Goal: Use online tool/utility: Utilize a website feature to perform a specific function

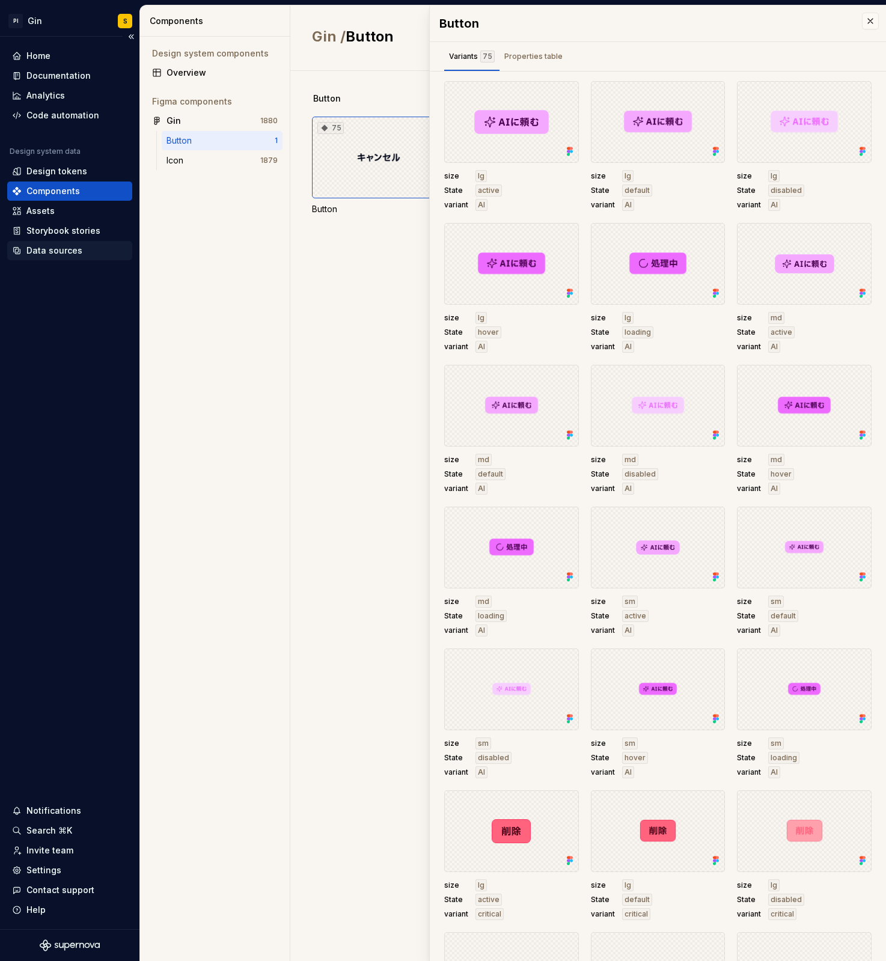
click at [72, 254] on div "Data sources" at bounding box center [54, 251] width 56 height 12
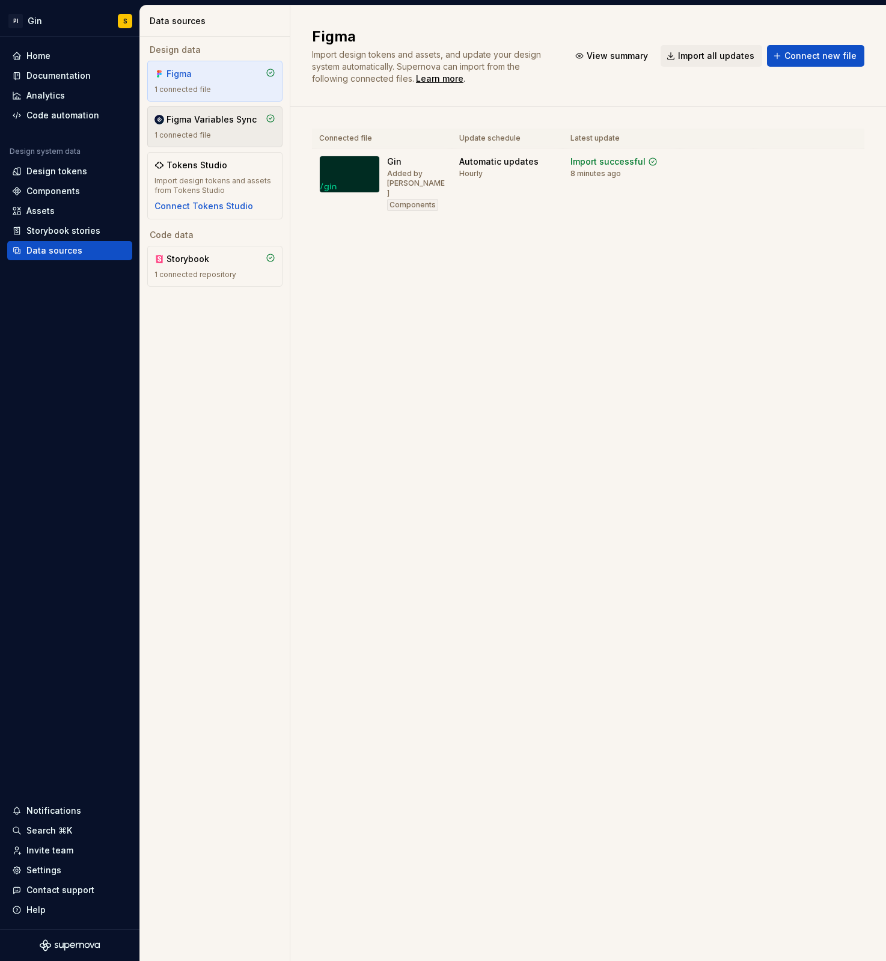
click at [221, 126] on div "Figma Variables Sync 1 connected file" at bounding box center [214, 127] width 121 height 26
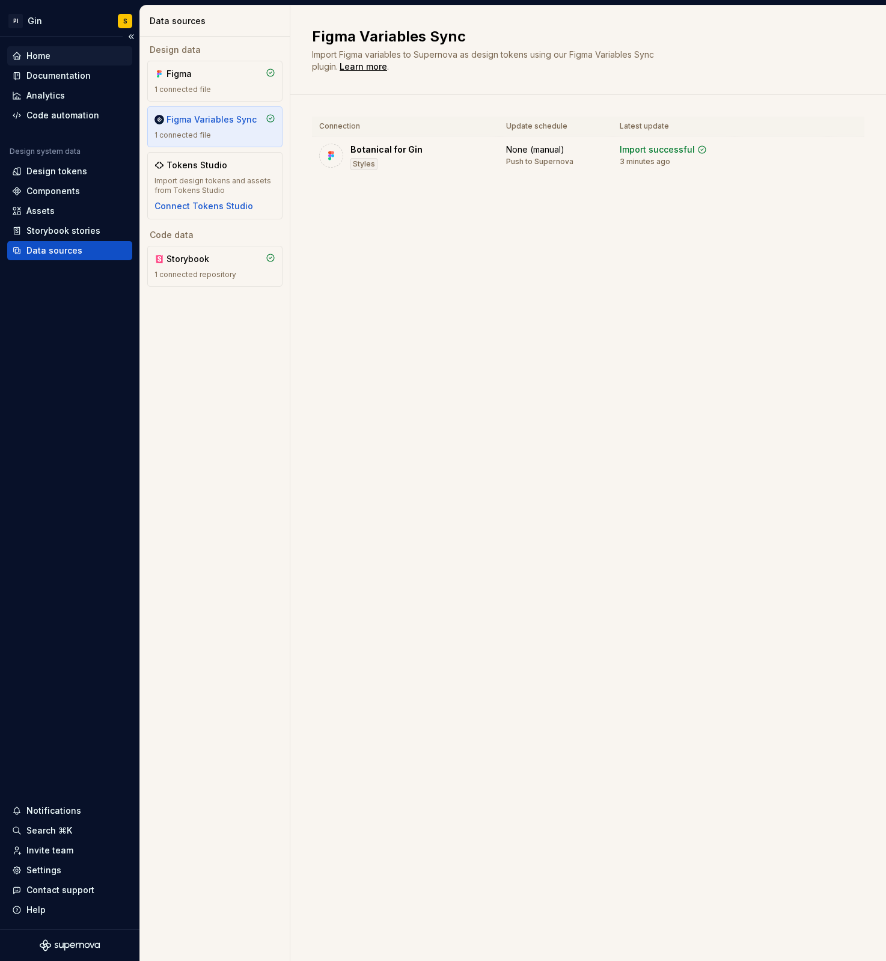
click at [47, 58] on div "Home" at bounding box center [38, 56] width 24 height 12
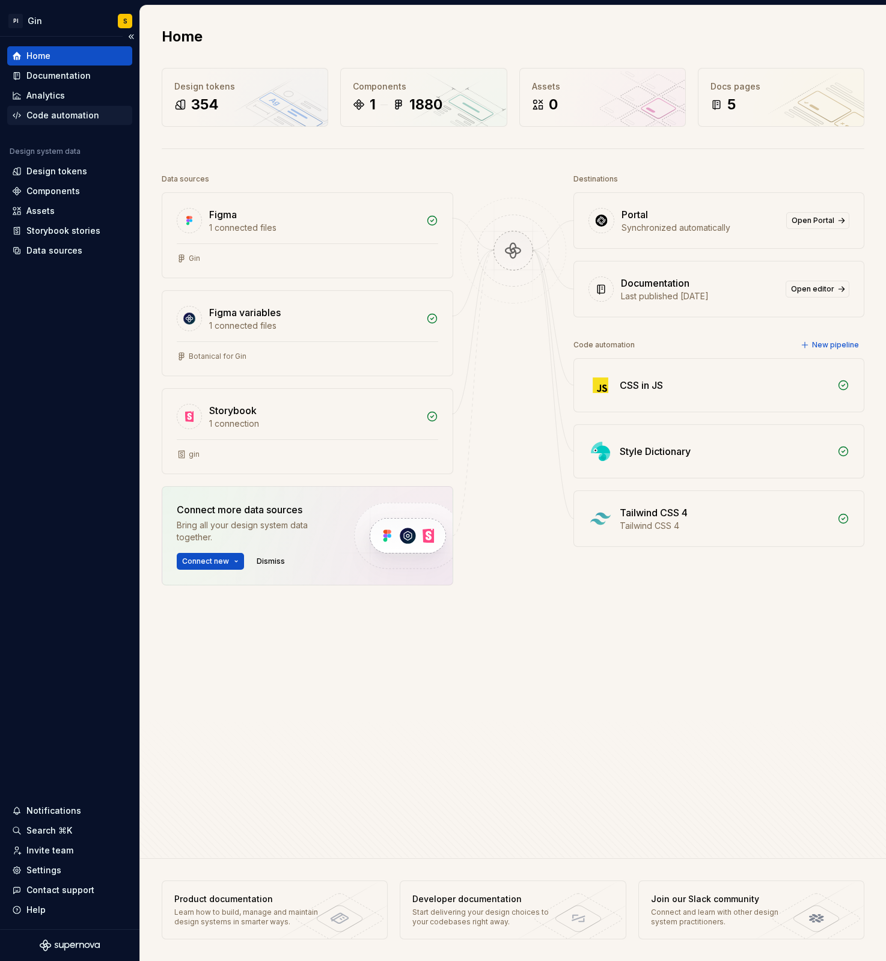
click at [76, 115] on div "Code automation" at bounding box center [62, 115] width 73 height 12
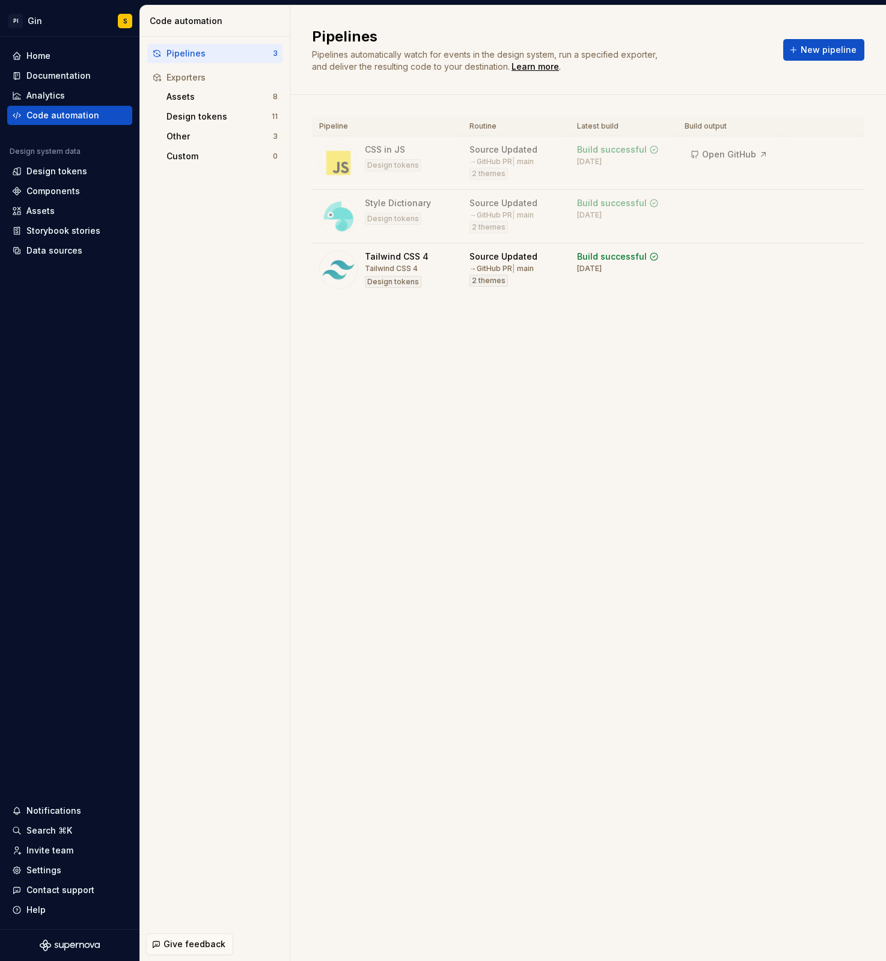
drag, startPoint x: 796, startPoint y: 259, endPoint x: 760, endPoint y: 304, distance: 57.3
click at [796, 259] on button "Run" at bounding box center [809, 259] width 41 height 22
